Goal: Information Seeking & Learning: Understand process/instructions

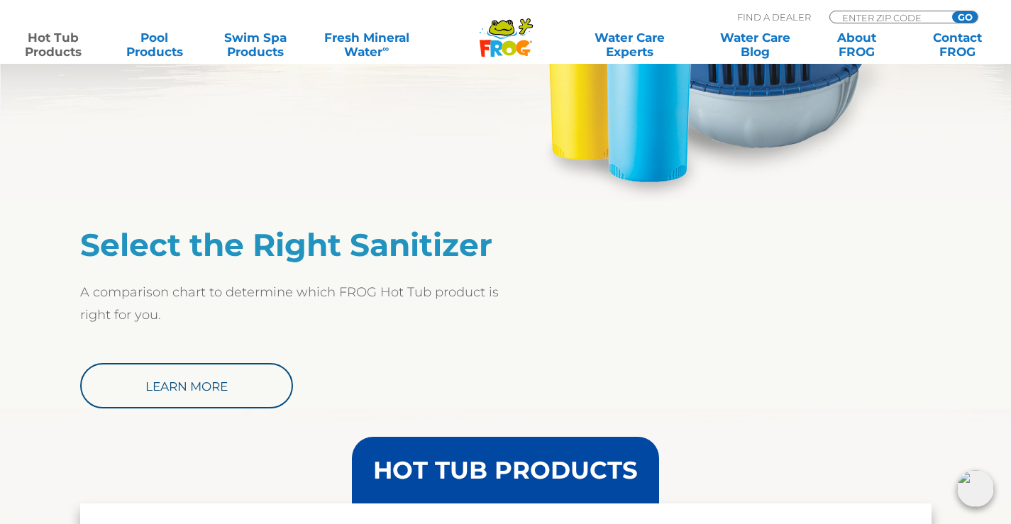
scroll to position [1024, 0]
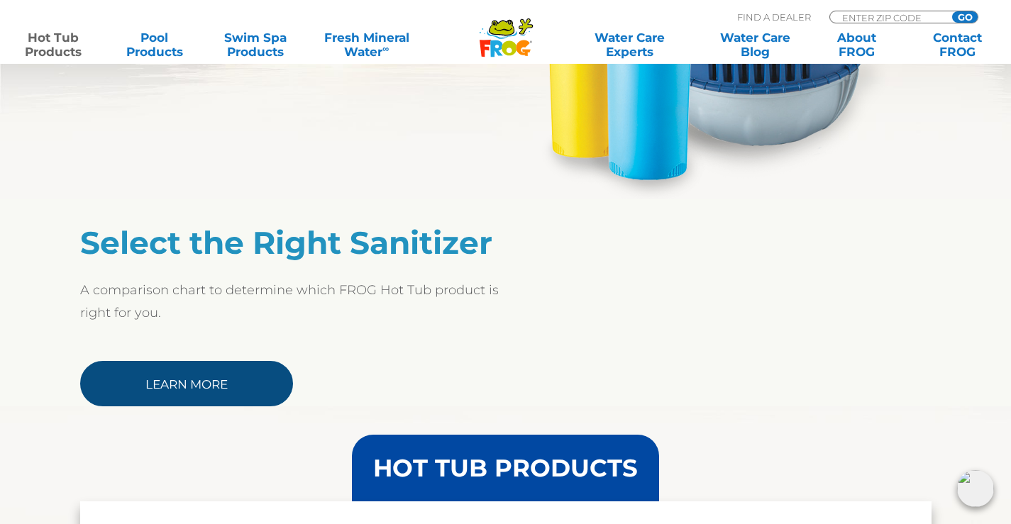
click at [235, 382] on link "Learn More" at bounding box center [186, 383] width 213 height 45
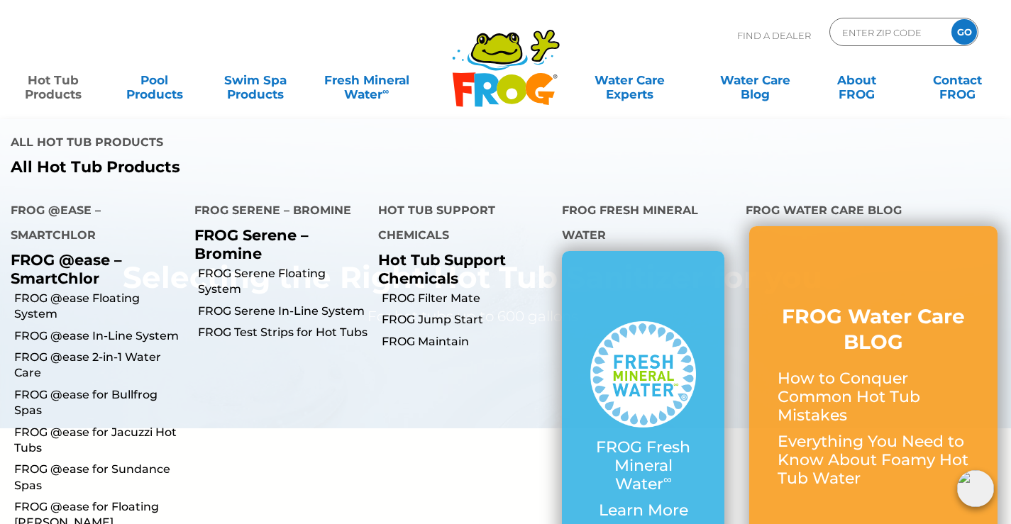
click at [48, 85] on link "Hot Tub Products" at bounding box center [53, 80] width 79 height 28
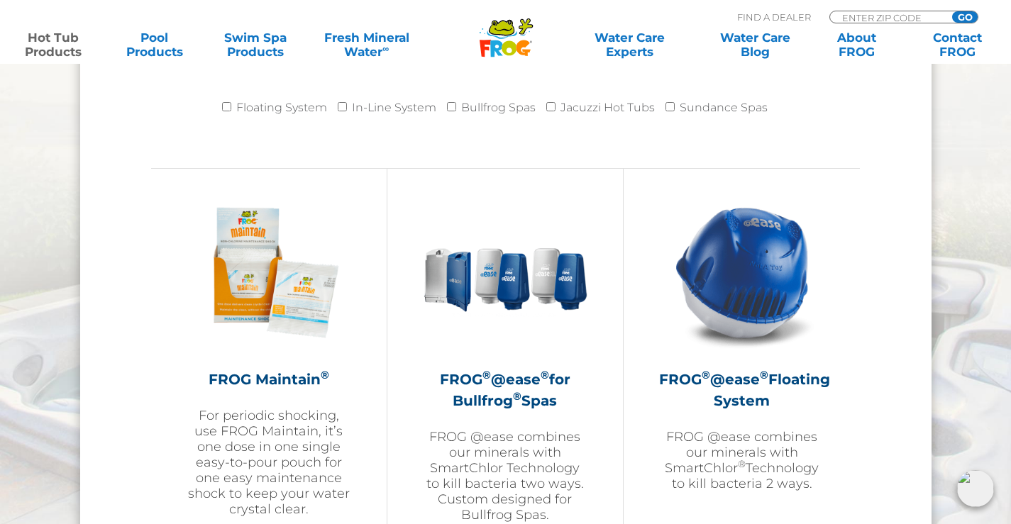
scroll to position [1497, 0]
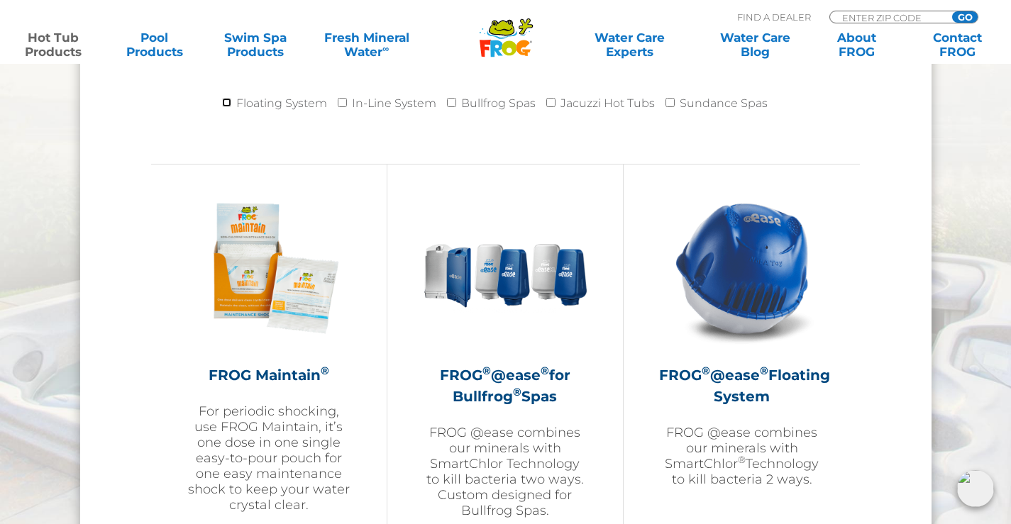
click at [231, 104] on input "Floating System" at bounding box center [226, 102] width 9 height 9
checkbox input "true"
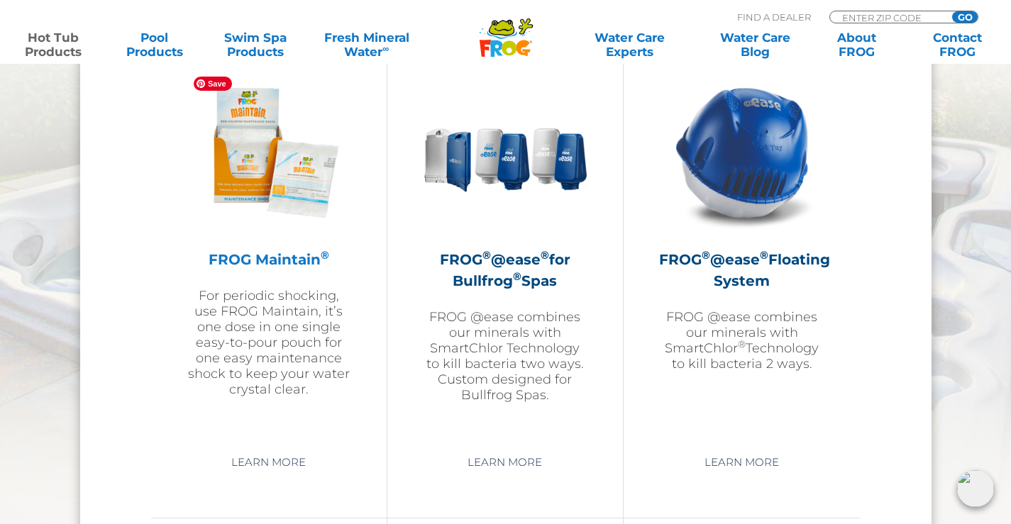
scroll to position [1622, 0]
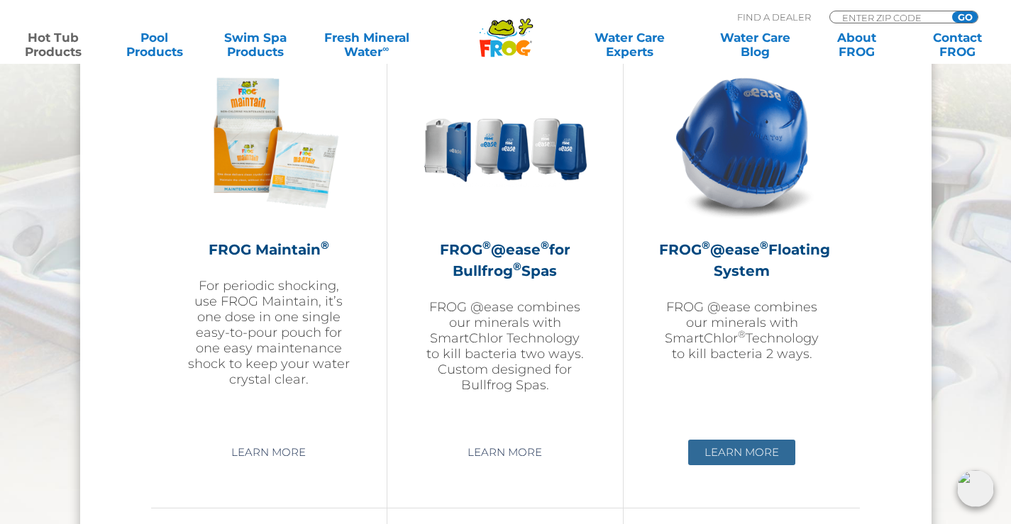
click at [716, 448] on link "Learn More" at bounding box center [741, 453] width 107 height 26
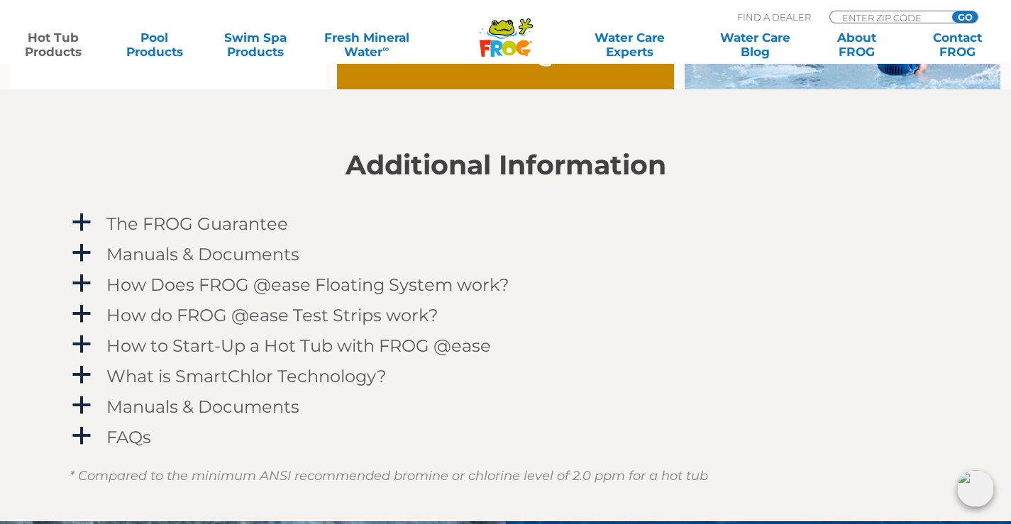
scroll to position [1342, 0]
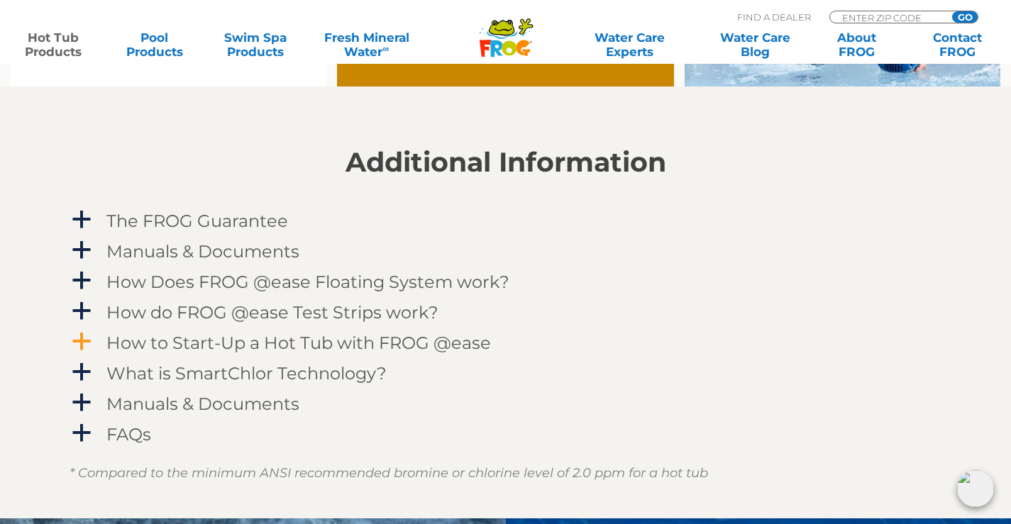
click at [196, 341] on h4 "How to Start-Up a Hot Tub with FROG @ease" at bounding box center [298, 342] width 384 height 19
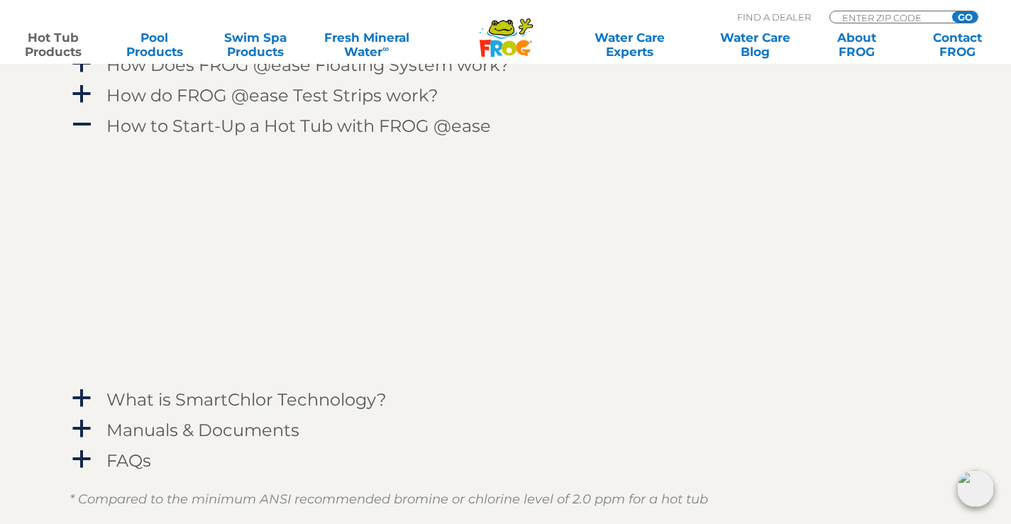
scroll to position [1554, 0]
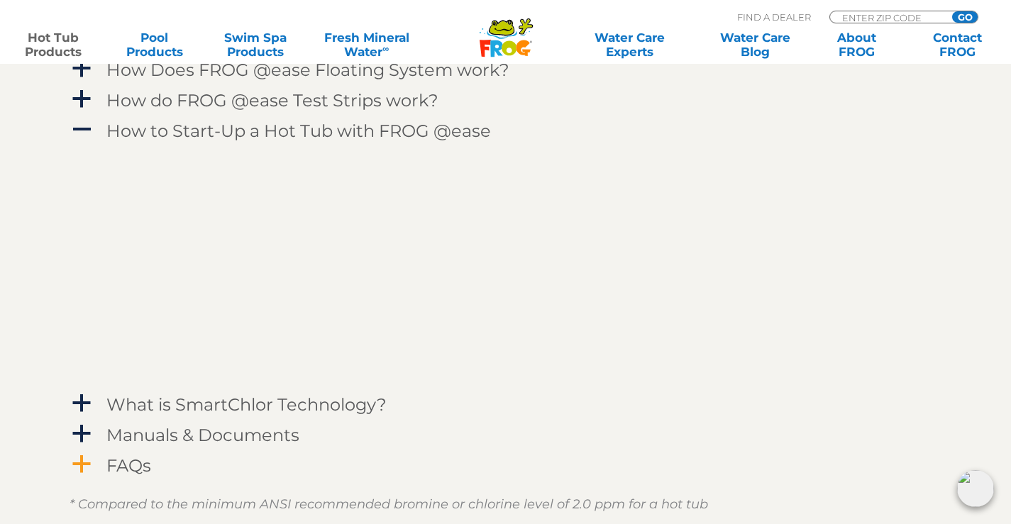
click at [124, 466] on h4 "FAQs" at bounding box center [128, 465] width 45 height 19
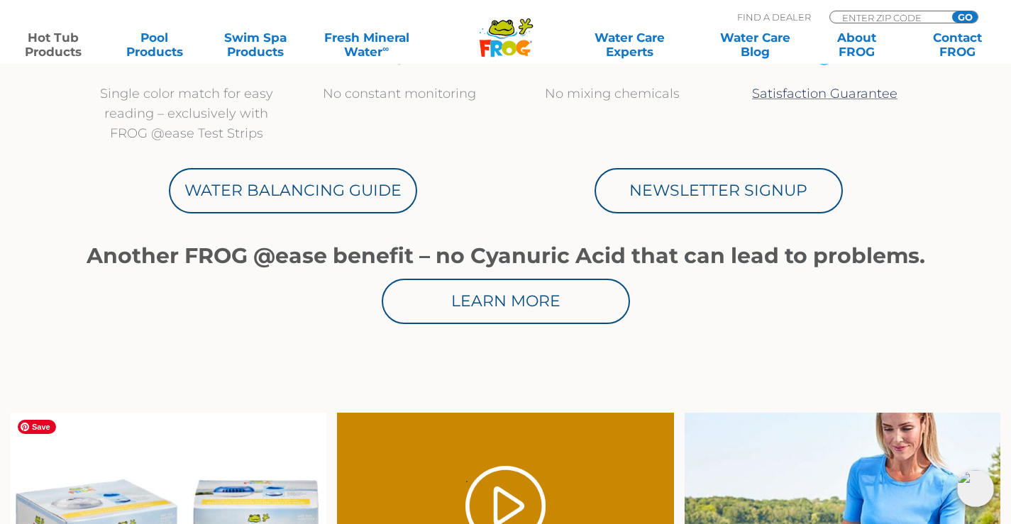
scroll to position [616, 0]
